Goal: Task Accomplishment & Management: Use online tool/utility

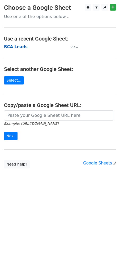
click at [14, 48] on strong "BCA Leads" at bounding box center [16, 47] width 24 height 5
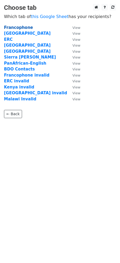
click at [12, 29] on strong "Francophone" at bounding box center [18, 27] width 29 height 5
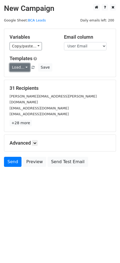
click at [25, 68] on link "Load..." at bounding box center [20, 67] width 20 height 8
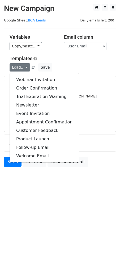
click at [74, 59] on h5 "Templates" at bounding box center [60, 59] width 101 height 6
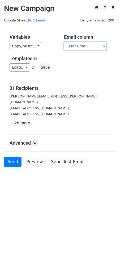
click at [79, 48] on select "No. Name User Email Country/Cohort" at bounding box center [85, 46] width 42 height 8
click at [59, 61] on h5 "Templates" at bounding box center [60, 59] width 101 height 6
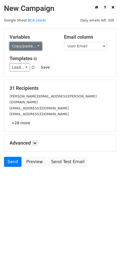
click at [30, 47] on link "Copy/paste..." at bounding box center [26, 46] width 32 height 8
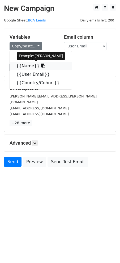
click at [41, 65] on icon at bounding box center [43, 66] width 4 height 4
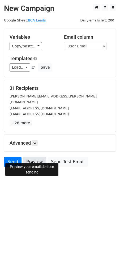
click at [31, 157] on link "Preview" at bounding box center [34, 162] width 23 height 10
